Goal: Book appointment/travel/reservation

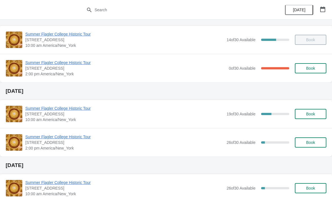
scroll to position [28, 0]
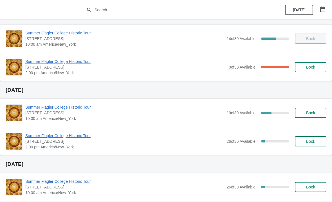
click at [309, 114] on span "Book" at bounding box center [310, 112] width 9 height 5
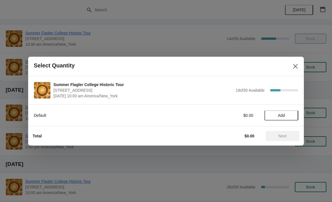
click at [287, 110] on button "Add" at bounding box center [282, 115] width 34 height 10
click at [289, 114] on icon at bounding box center [291, 115] width 6 height 6
click at [281, 134] on span "Next" at bounding box center [283, 135] width 8 height 5
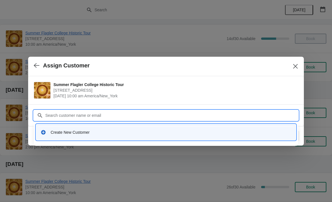
click at [95, 139] on div "Create New Customer" at bounding box center [166, 132] width 260 height 16
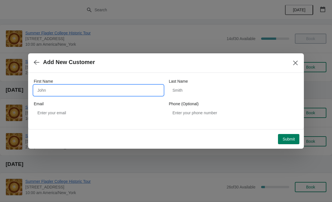
click at [131, 86] on input "First Name" at bounding box center [98, 90] width 129 height 10
type input "[PERSON_NAME]"
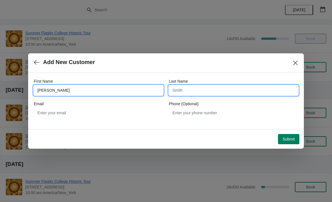
click at [221, 88] on input "Last Name" at bounding box center [233, 90] width 129 height 10
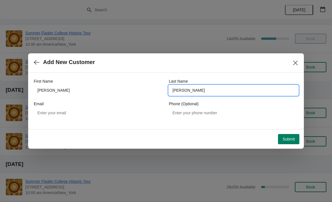
type input "[PERSON_NAME]"
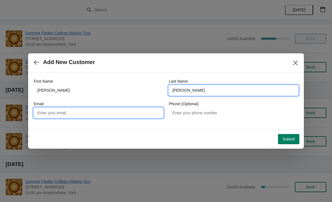
click at [43, 111] on input "Email" at bounding box center [98, 113] width 129 height 10
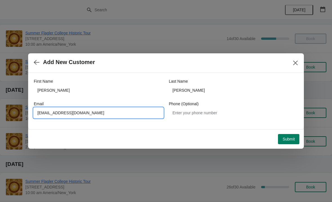
type input "[EMAIL_ADDRESS][DOMAIN_NAME]"
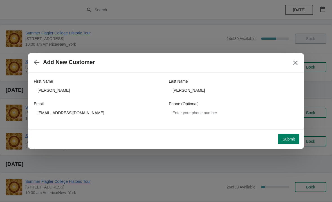
click at [289, 138] on span "Submit" at bounding box center [289, 139] width 12 height 5
